Goal: Check status: Check status

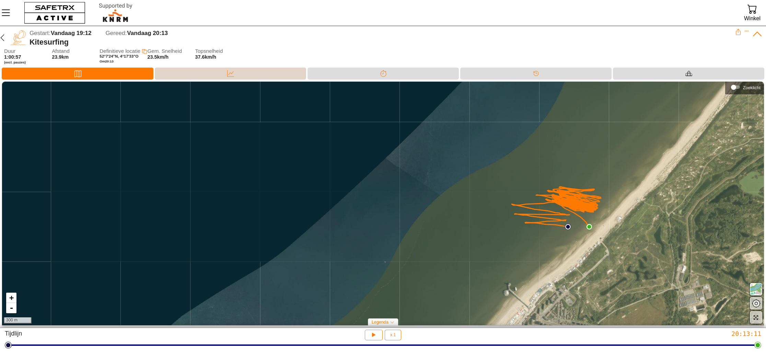
click at [226, 76] on div "Data" at bounding box center [231, 73] width 14 height 10
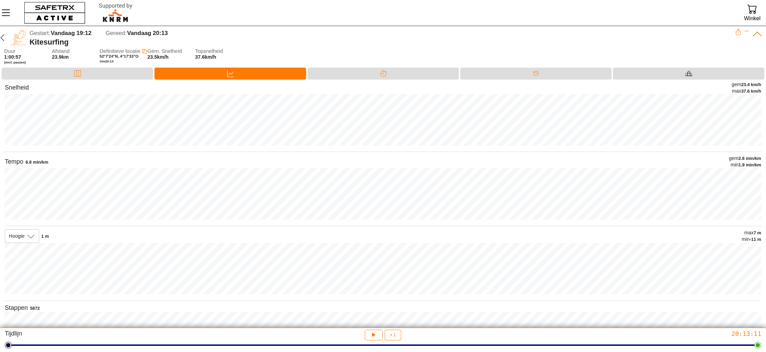
scroll to position [42, 0]
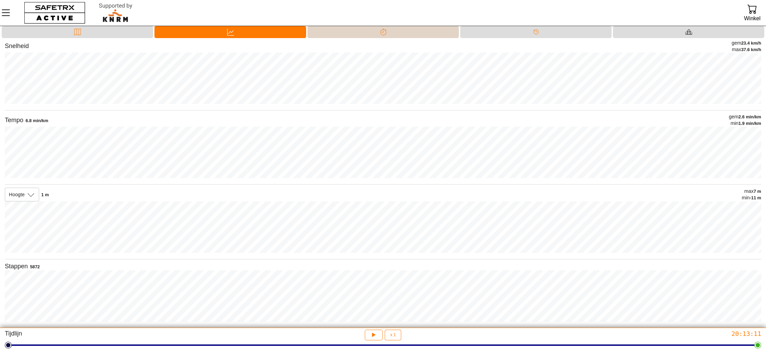
click at [380, 33] on icon at bounding box center [383, 31] width 7 height 7
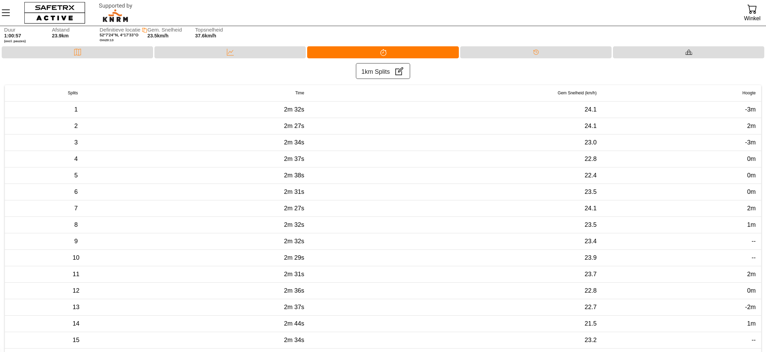
scroll to position [0, 0]
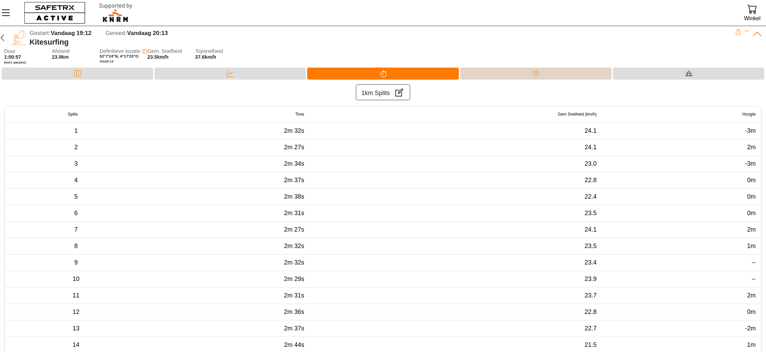
click at [558, 73] on div "Tijdlijn" at bounding box center [535, 74] width 151 height 12
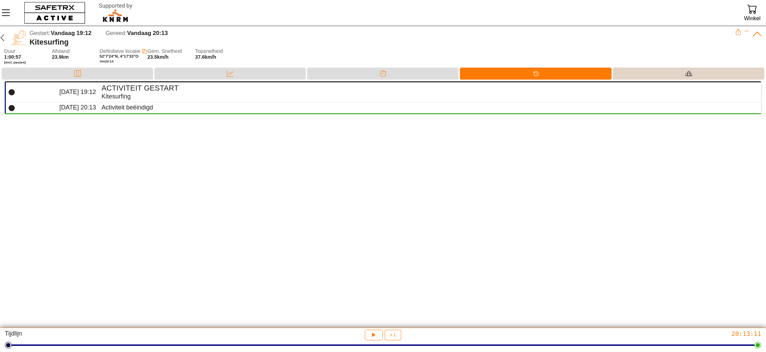
click at [704, 73] on div "Materiaal" at bounding box center [688, 74] width 151 height 12
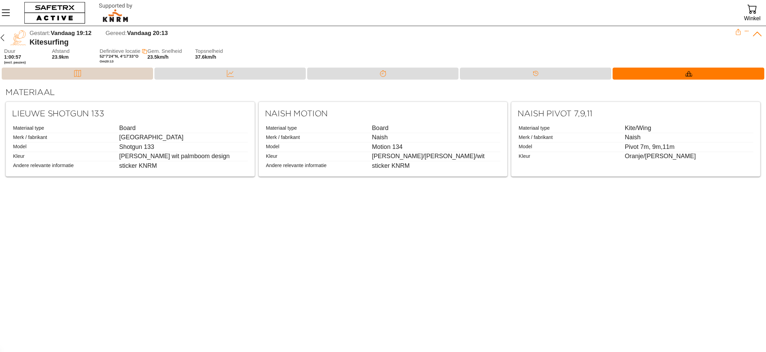
click at [43, 74] on div "Kaart" at bounding box center [77, 74] width 151 height 12
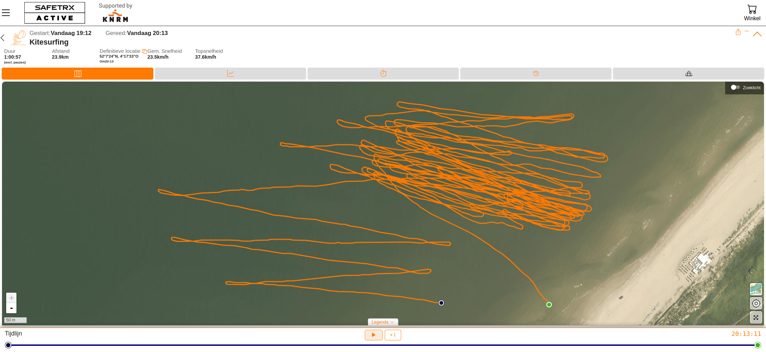
click at [373, 332] on icon "button" at bounding box center [373, 334] width 7 height 7
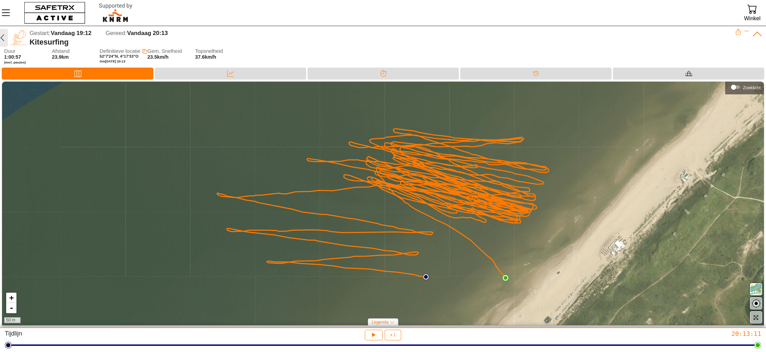
click at [3, 38] on icon "button" at bounding box center [2, 38] width 8 height 8
